Goal: Task Accomplishment & Management: Use online tool/utility

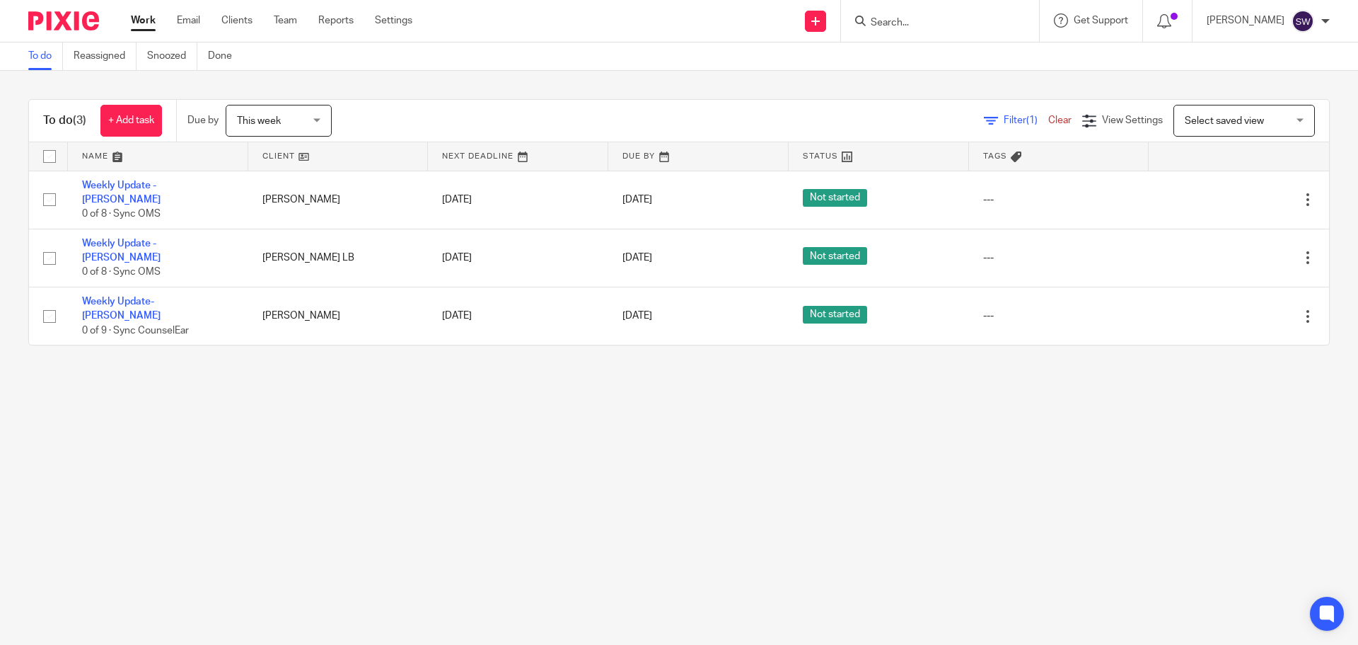
click at [484, 362] on main "To do Reassigned Snoozed Done To do (3) + Add task Due by This week This week T…" at bounding box center [679, 322] width 1358 height 645
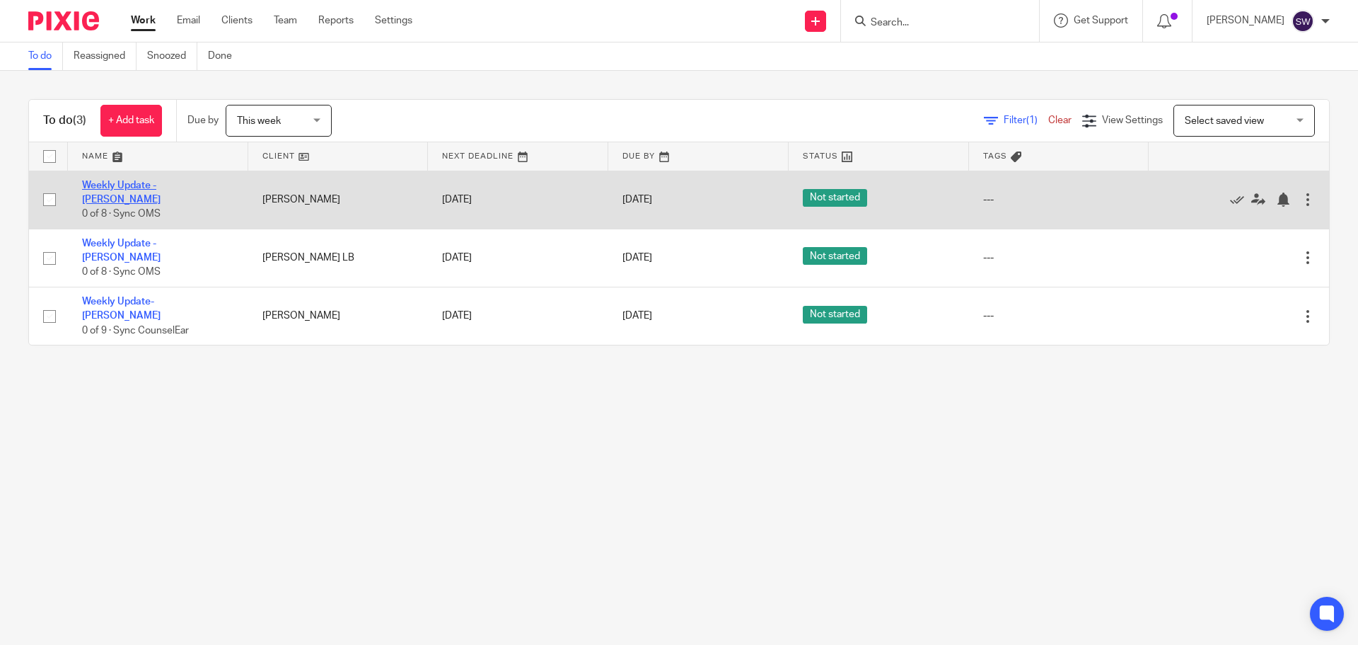
click at [161, 187] on link "Weekly Update - [PERSON_NAME]" at bounding box center [121, 192] width 79 height 24
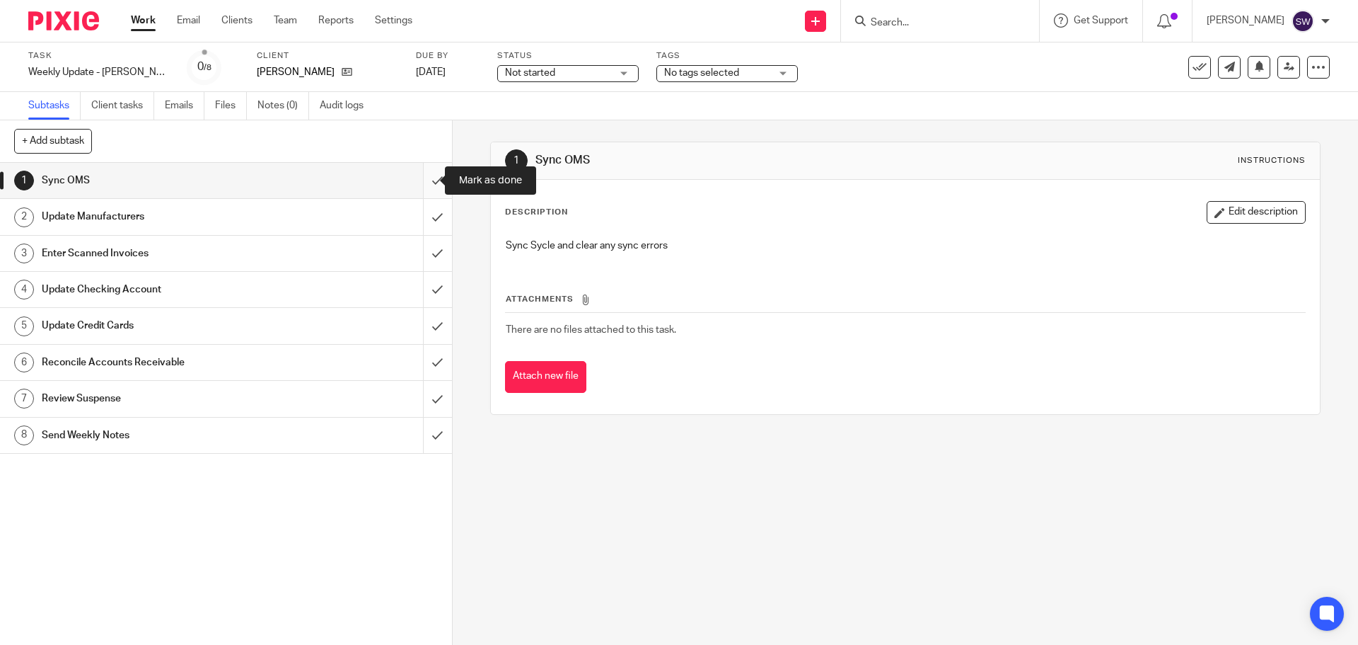
click at [422, 187] on input "submit" at bounding box center [226, 180] width 452 height 35
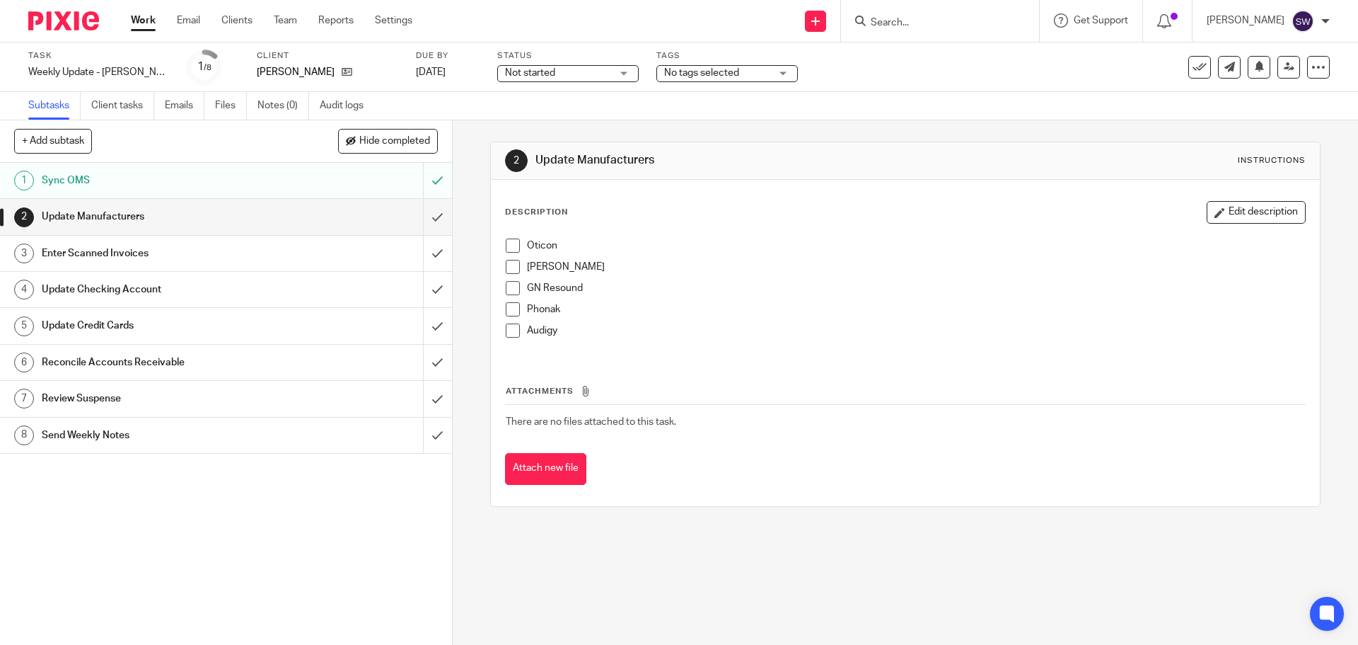
click at [515, 245] on span at bounding box center [513, 245] width 14 height 14
click at [492, 267] on div "Description Edit description Oticon Starkey GN Resound Phonak Audigy Attachment…" at bounding box center [905, 343] width 828 height 326
click at [509, 267] on span at bounding box center [513, 267] width 14 height 14
click at [506, 284] on span at bounding box center [513, 288] width 14 height 14
click at [506, 308] on span at bounding box center [513, 309] width 14 height 14
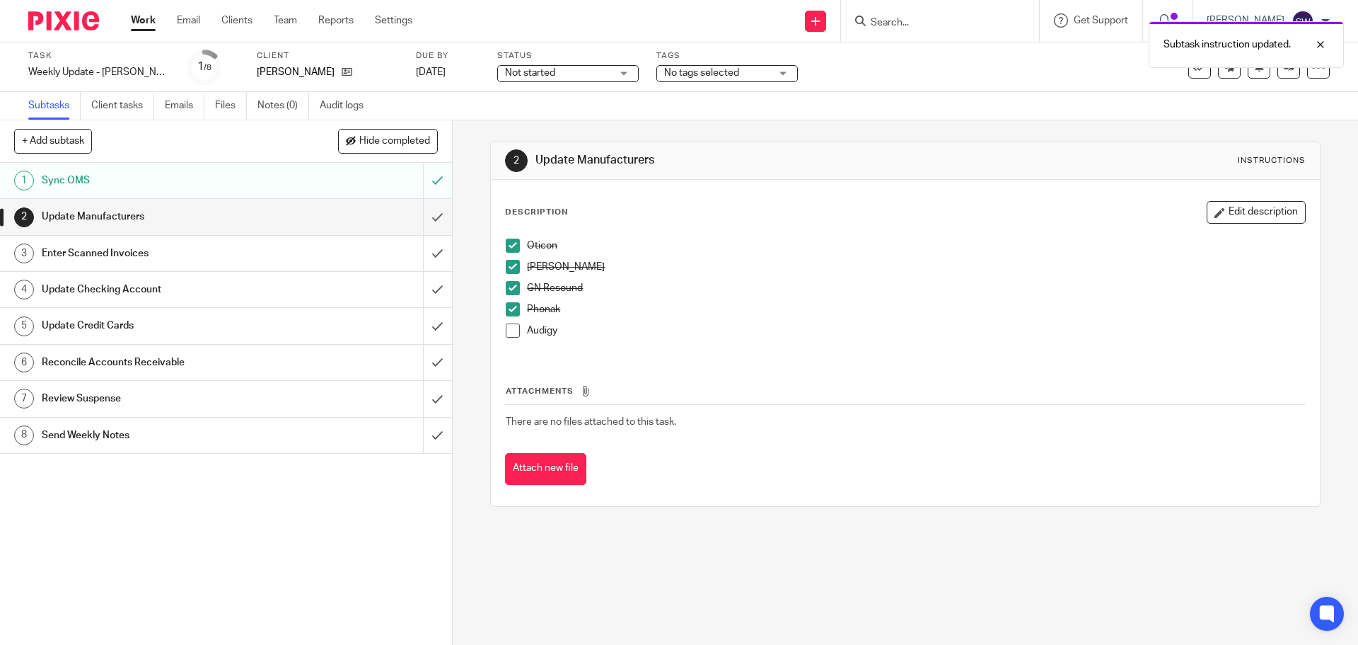
click at [512, 330] on span at bounding box center [513, 330] width 14 height 14
click at [422, 206] on input "submit" at bounding box center [226, 216] width 452 height 35
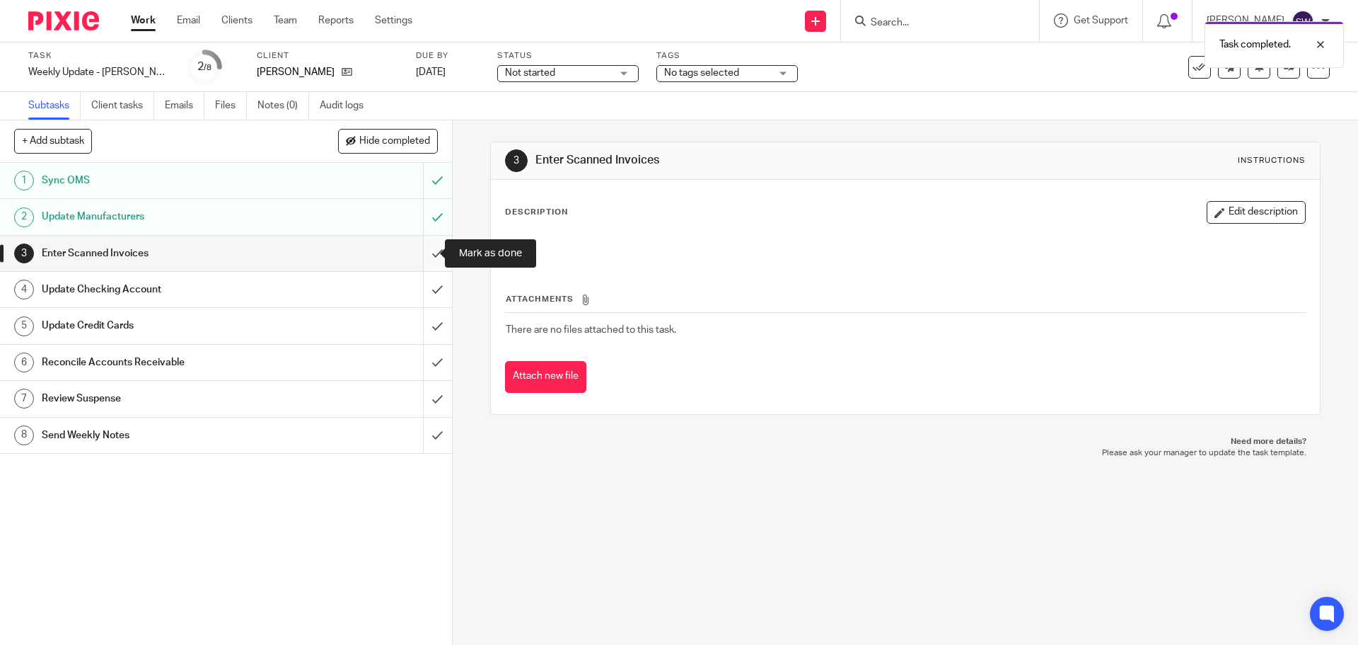
click at [424, 246] on input "submit" at bounding box center [226, 253] width 452 height 35
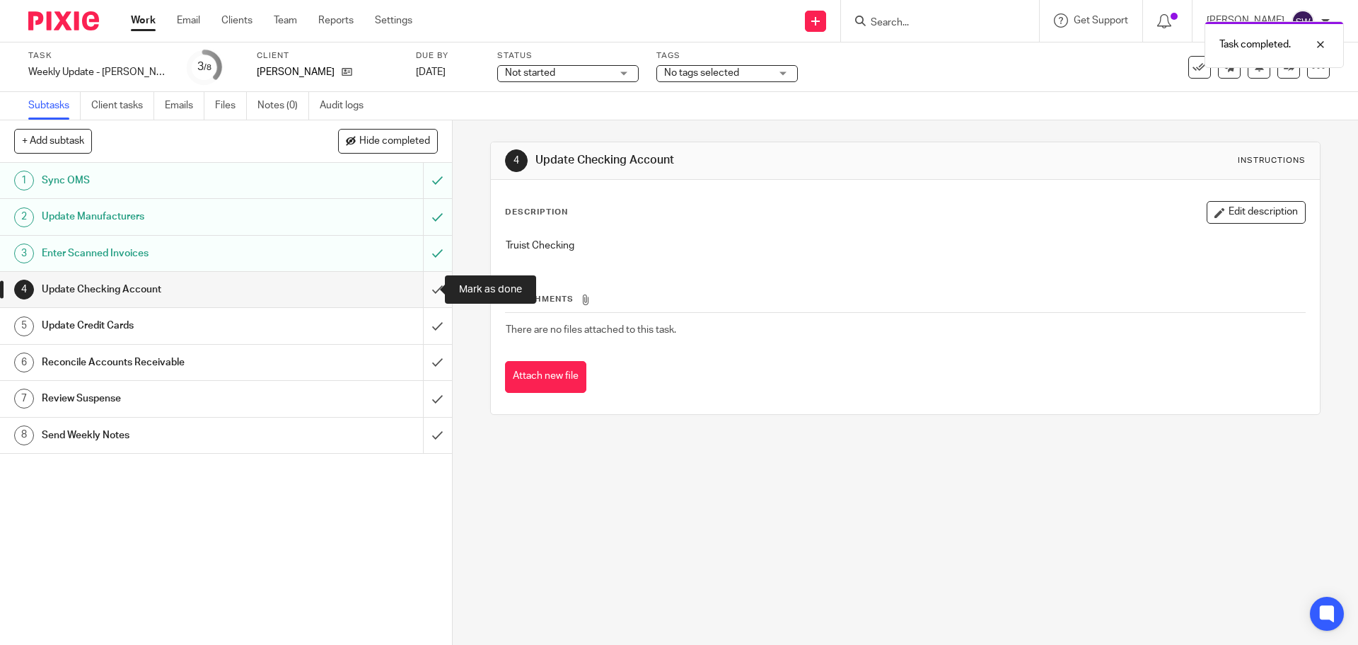
click at [421, 287] on input "submit" at bounding box center [226, 289] width 452 height 35
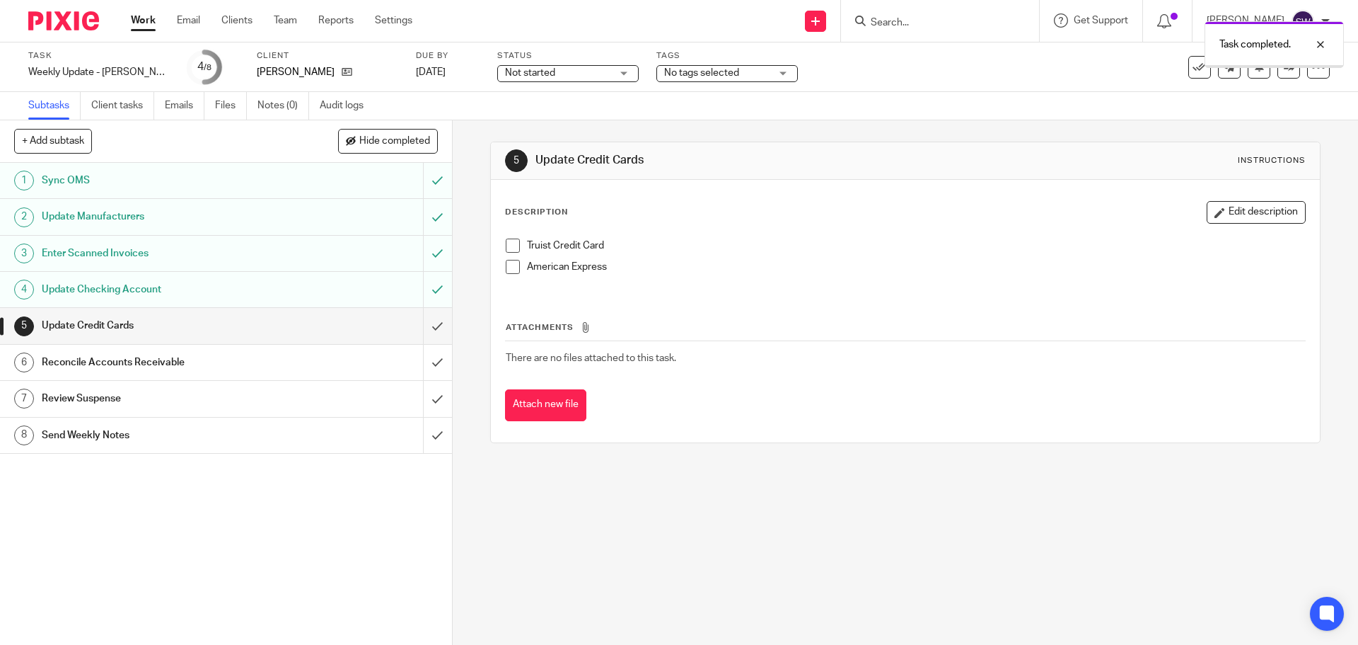
drag, startPoint x: 518, startPoint y: 239, endPoint x: 511, endPoint y: 245, distance: 9.5
click at [518, 239] on li "Truist Credit Card" at bounding box center [905, 248] width 799 height 21
click at [511, 245] on span at bounding box center [513, 245] width 14 height 14
click at [509, 265] on span at bounding box center [513, 267] width 14 height 14
click at [424, 325] on input "submit" at bounding box center [226, 325] width 452 height 35
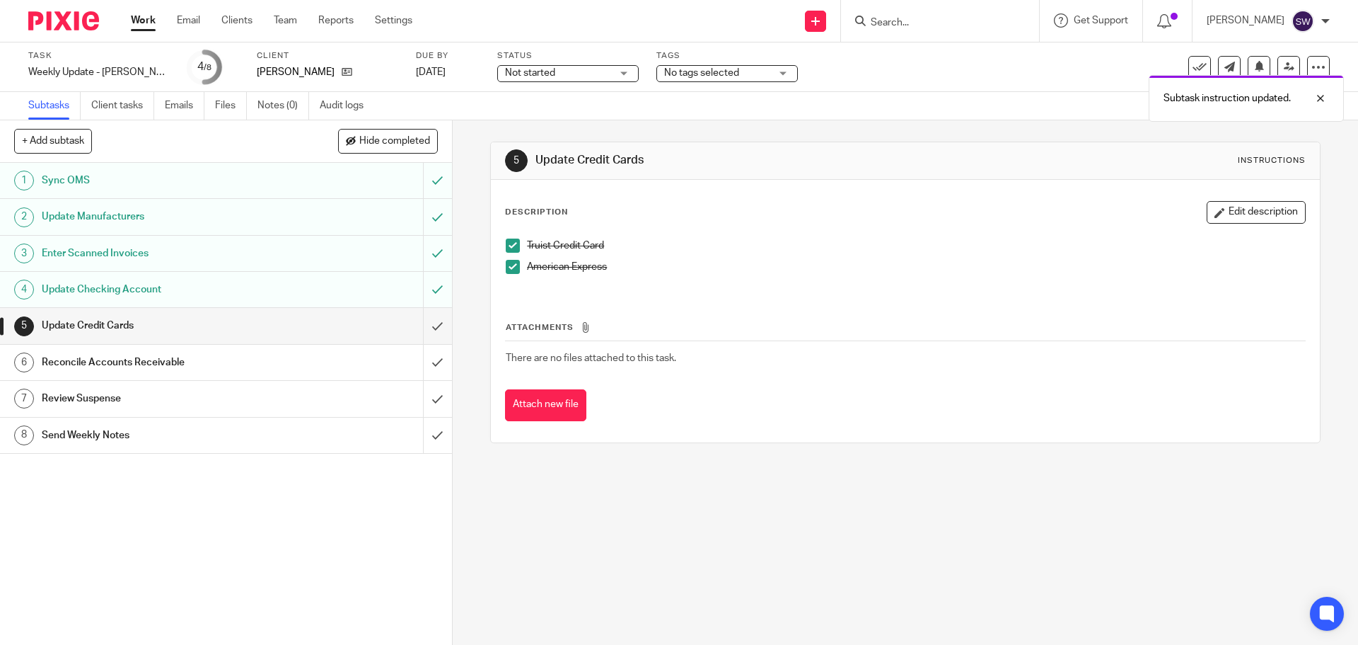
click at [743, 584] on div "5 Update Credit Cards Instructions Description Edit description Truist Credit C…" at bounding box center [906, 382] width 906 height 524
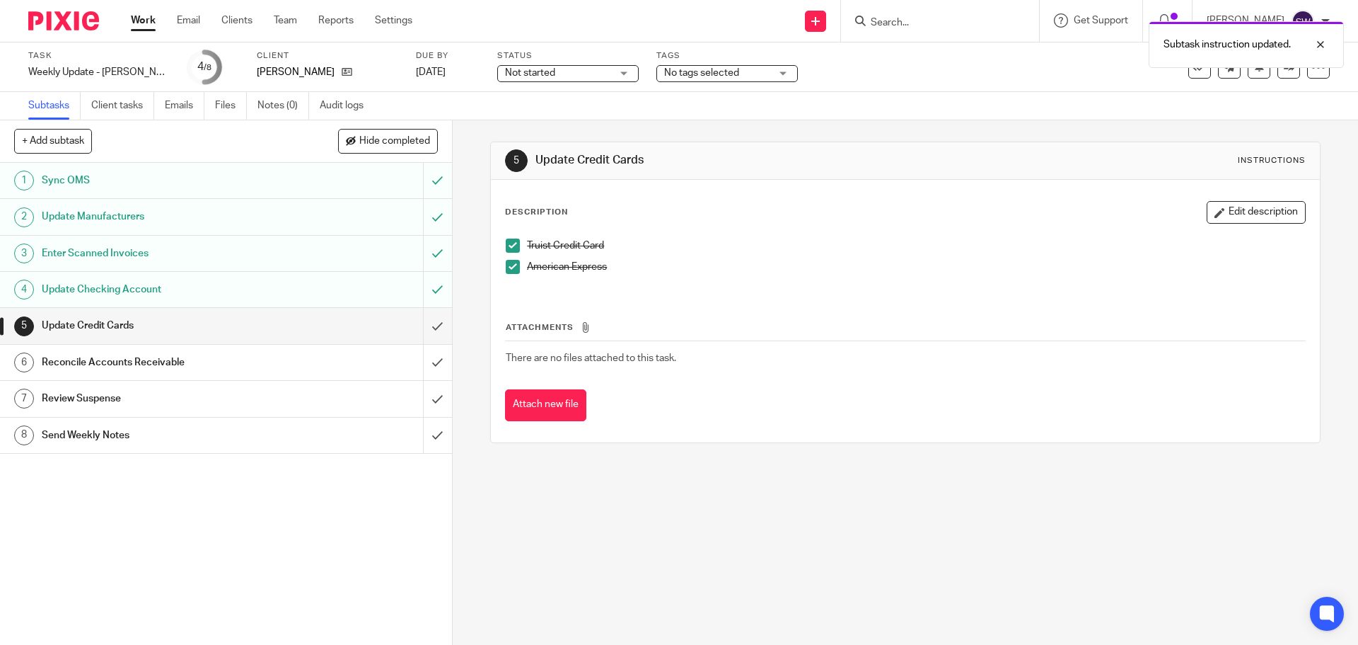
drag, startPoint x: 1185, startPoint y: 441, endPoint x: 1173, endPoint y: 440, distance: 12.1
click at [1185, 441] on div "Description Edit description Truist Credit Card American Express Attachments Th…" at bounding box center [905, 311] width 828 height 262
